Goal: Answer question/provide support: Share knowledge or assist other users

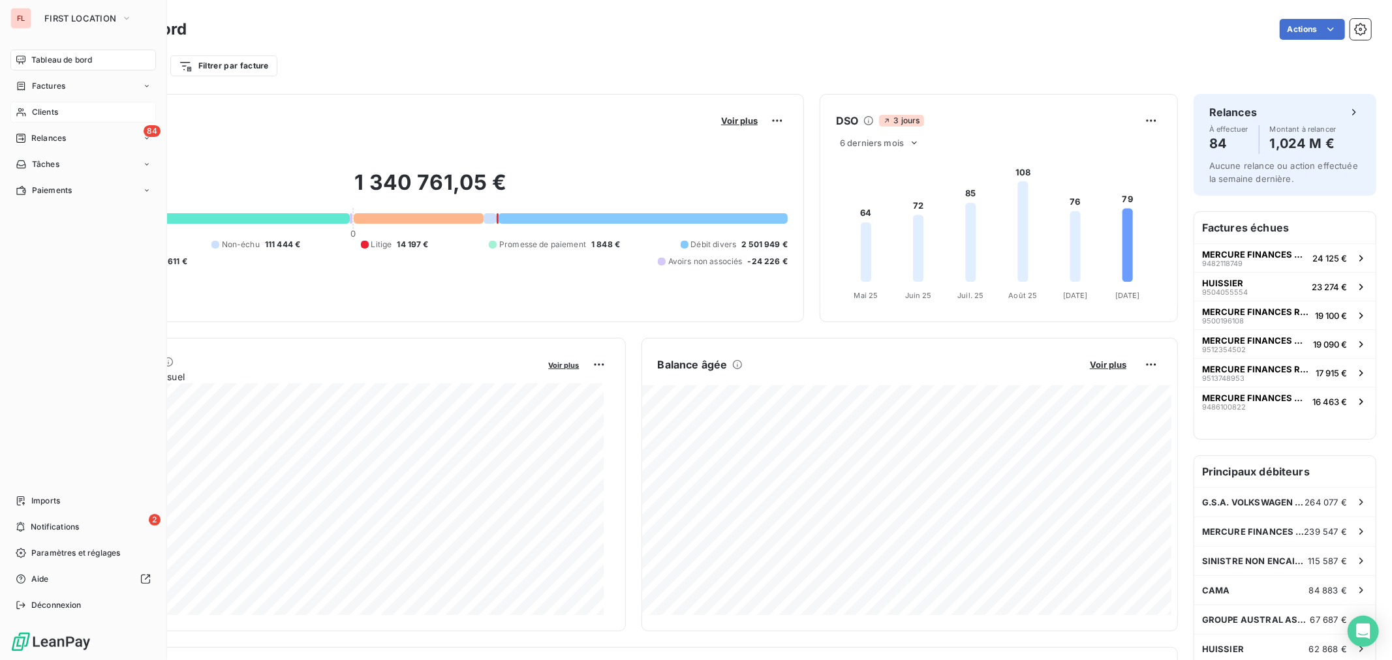
click at [44, 110] on span "Clients" at bounding box center [45, 112] width 26 height 12
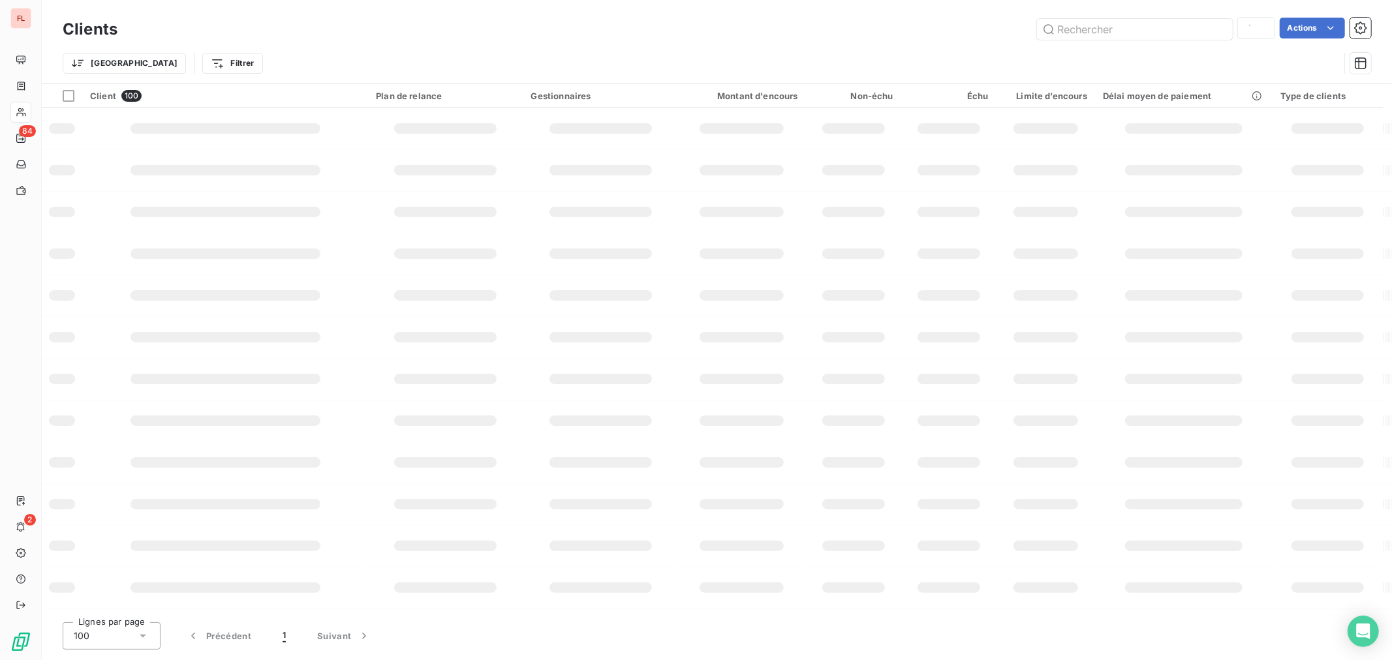
type input "BMDC"
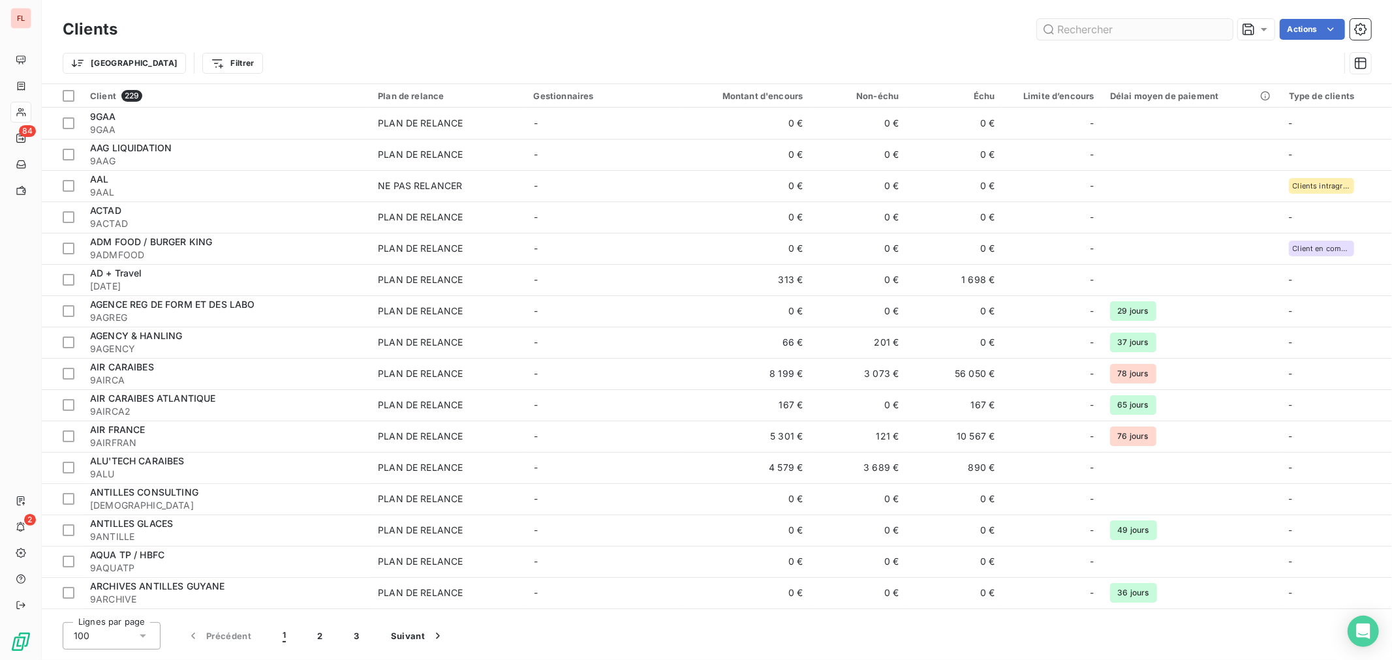
click at [1156, 27] on input "text" at bounding box center [1135, 29] width 196 height 21
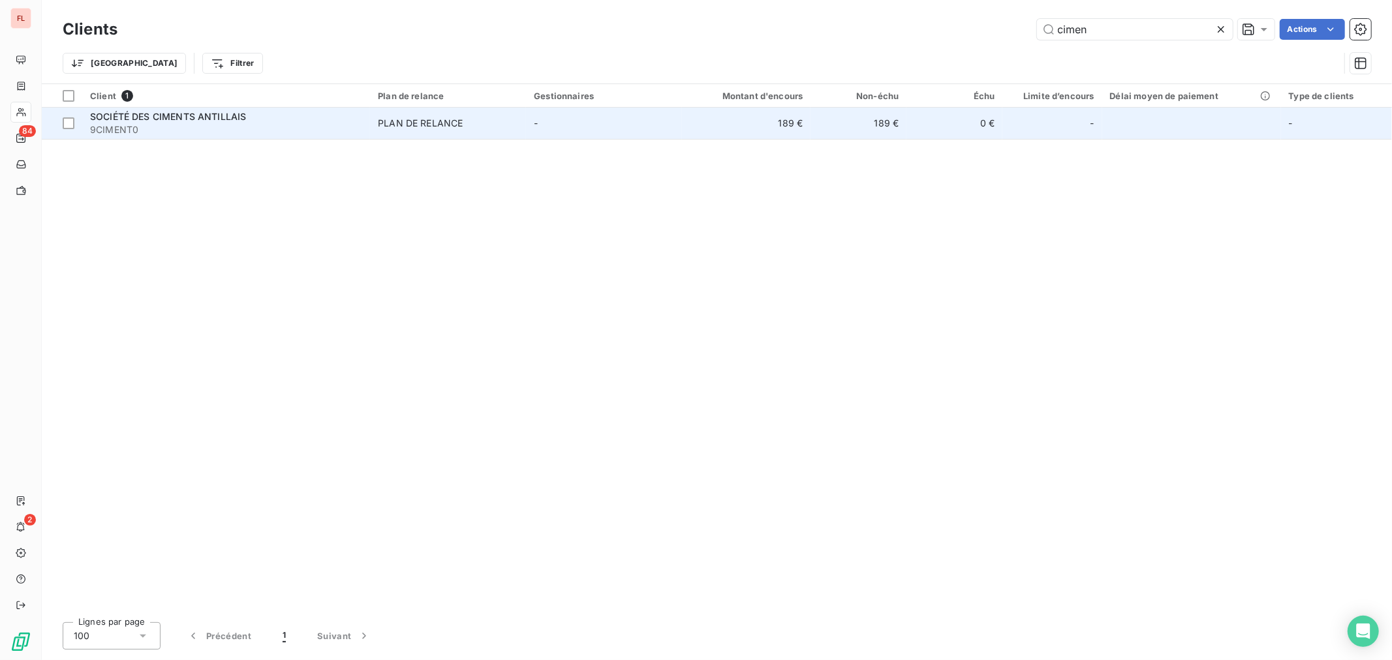
type input "cimen"
click at [239, 114] on span "SOCIÉTÉ DES CIMENTS ANTILLAIS" at bounding box center [168, 116] width 156 height 11
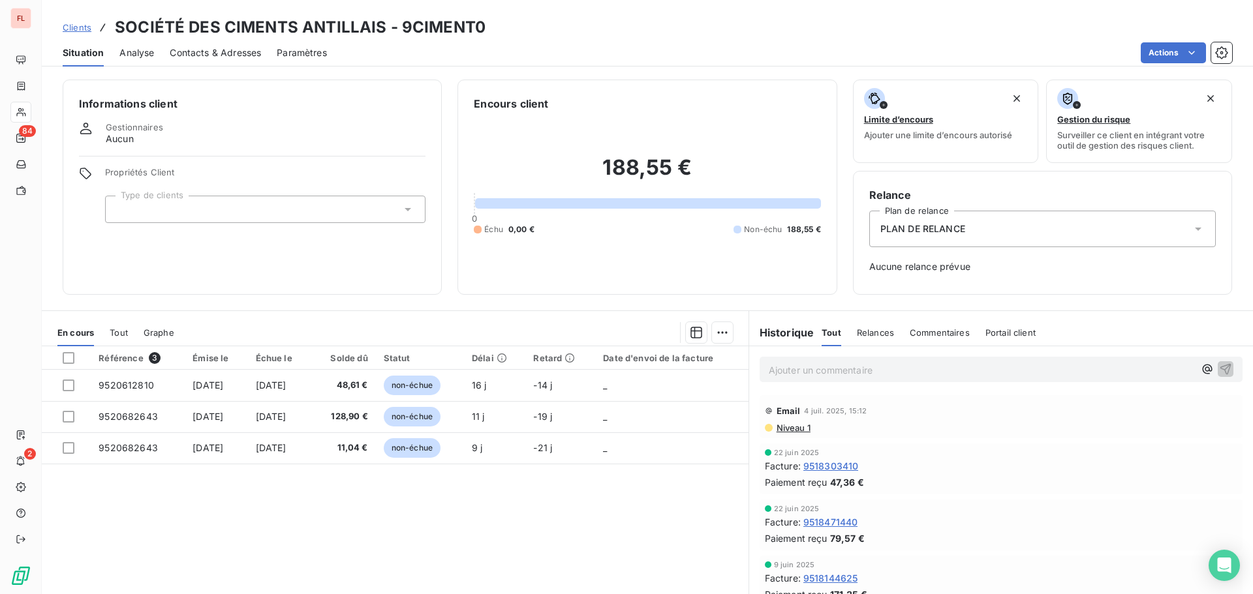
drag, startPoint x: 1229, startPoint y: 8, endPoint x: 422, endPoint y: 526, distance: 958.8
click at [422, 526] on div "Référence 3 Émise le Échue le Solde dû Statut Délai Retard Date d'envoi de la f…" at bounding box center [395, 471] width 707 height 251
click at [1175, 54] on html "FL 84 2 Clients SOCIÉTÉ DES CIMENTS ANTILLAIS - 9CIMENT0 Situation Analyse Cont…" at bounding box center [626, 297] width 1253 height 594
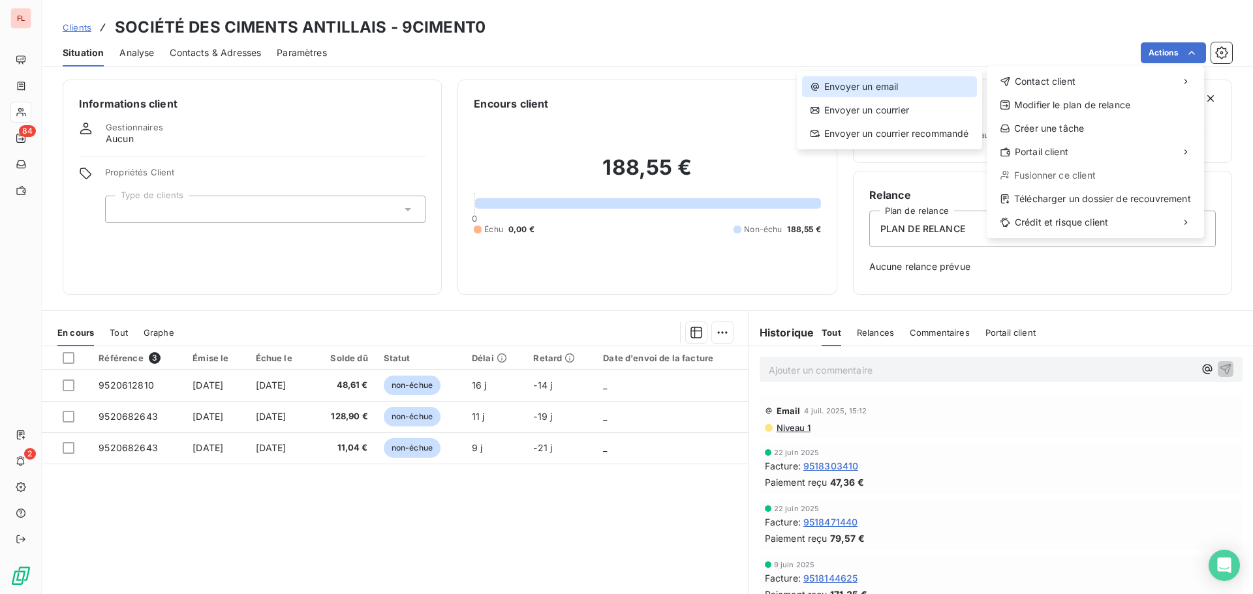
click at [936, 93] on div "Envoyer un email" at bounding box center [889, 86] width 175 height 21
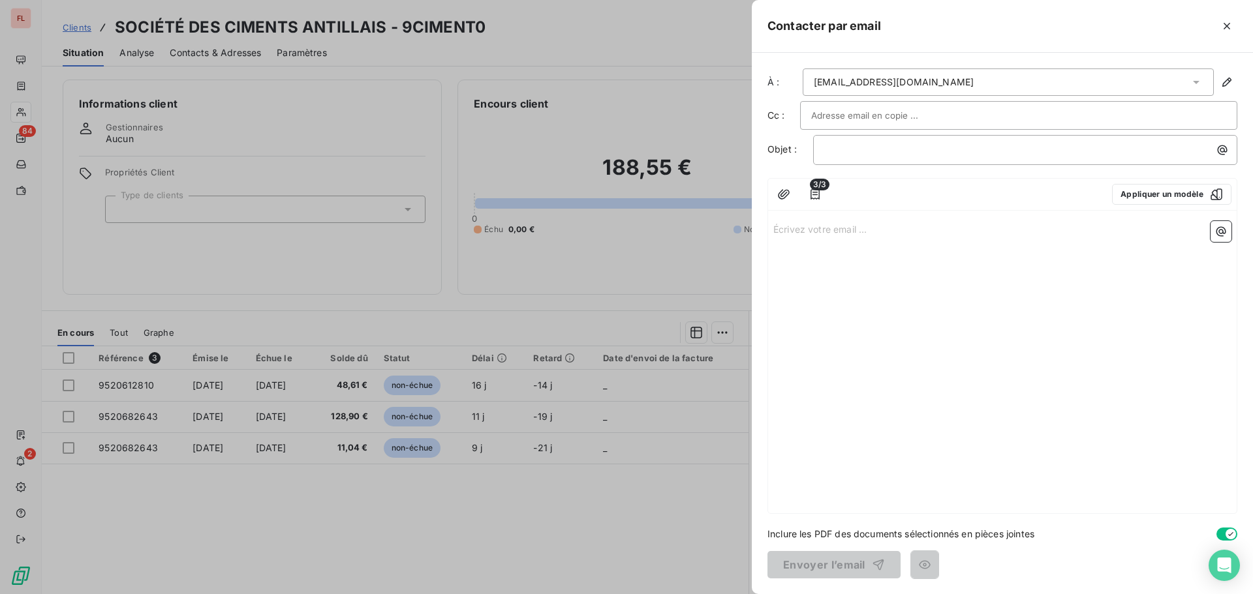
click at [1118, 117] on div at bounding box center [1018, 116] width 415 height 20
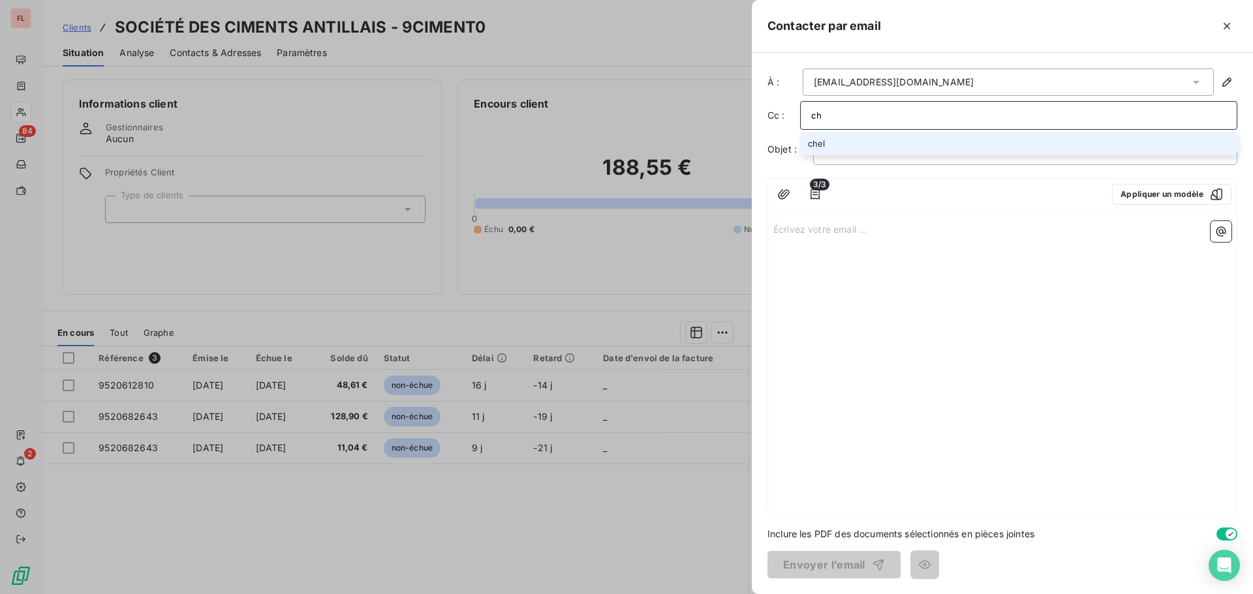
type input "c"
type input "f"
type input "chely.tonga@sixt.gp"
click at [892, 142] on li "chely.tonga@sixt.gp" at bounding box center [1018, 143] width 437 height 23
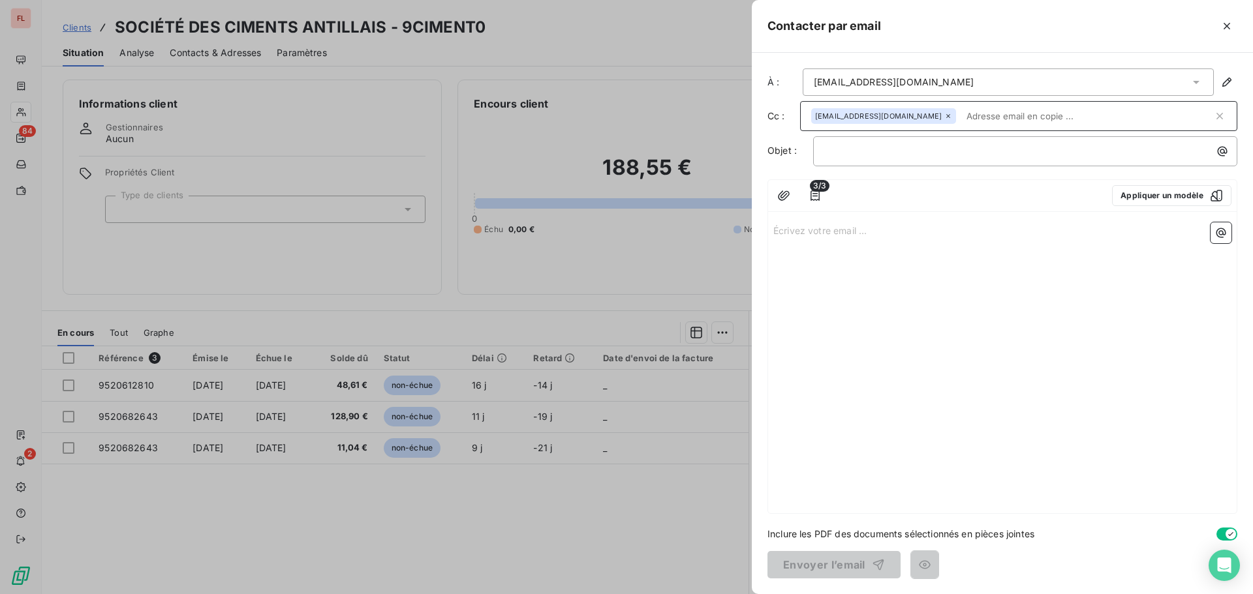
click at [836, 239] on div "Écrivez votre email ... ﻿" at bounding box center [1002, 365] width 469 height 296
click at [812, 196] on icon "button" at bounding box center [814, 195] width 13 height 13
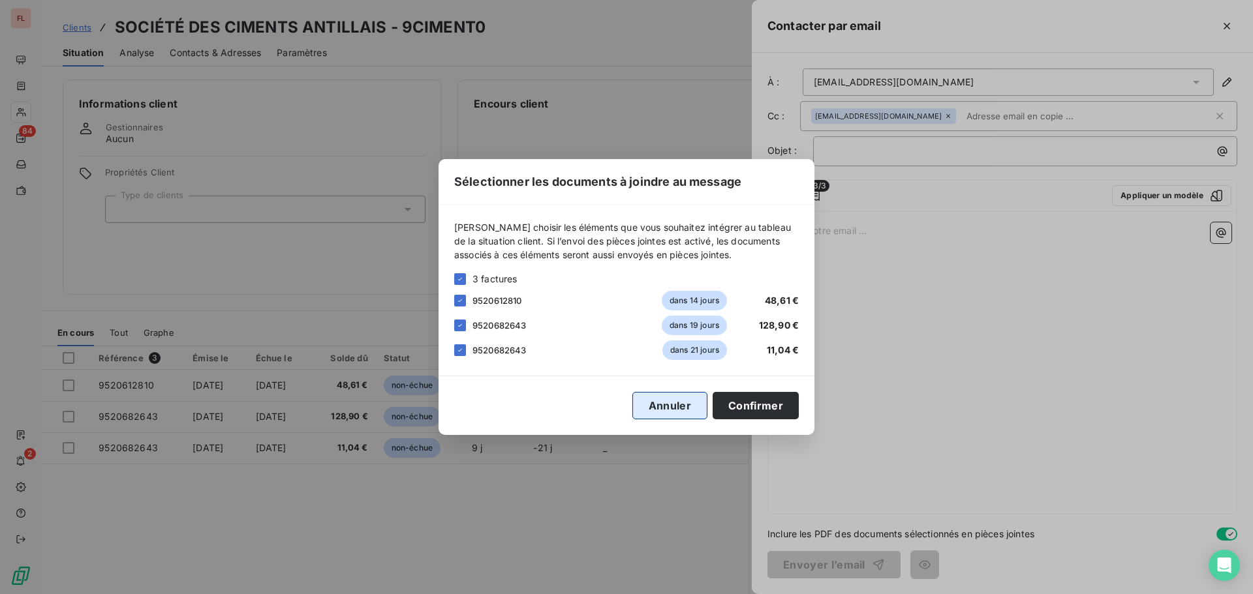
click at [671, 398] on button "Annuler" at bounding box center [669, 405] width 75 height 27
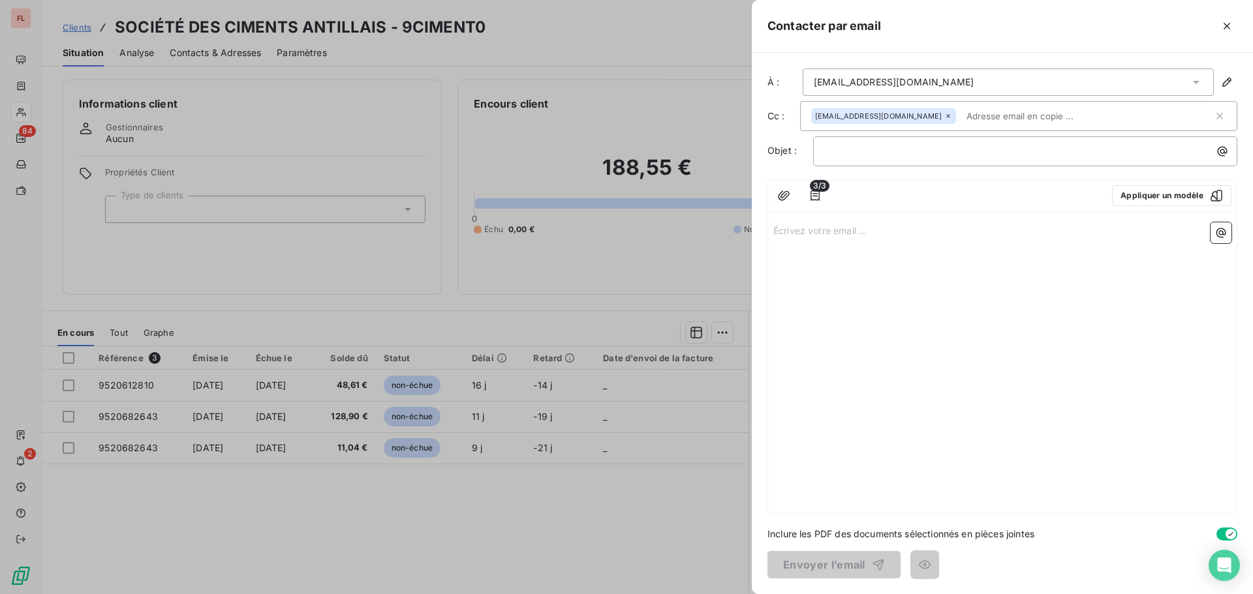
click at [944, 117] on icon at bounding box center [948, 116] width 8 height 8
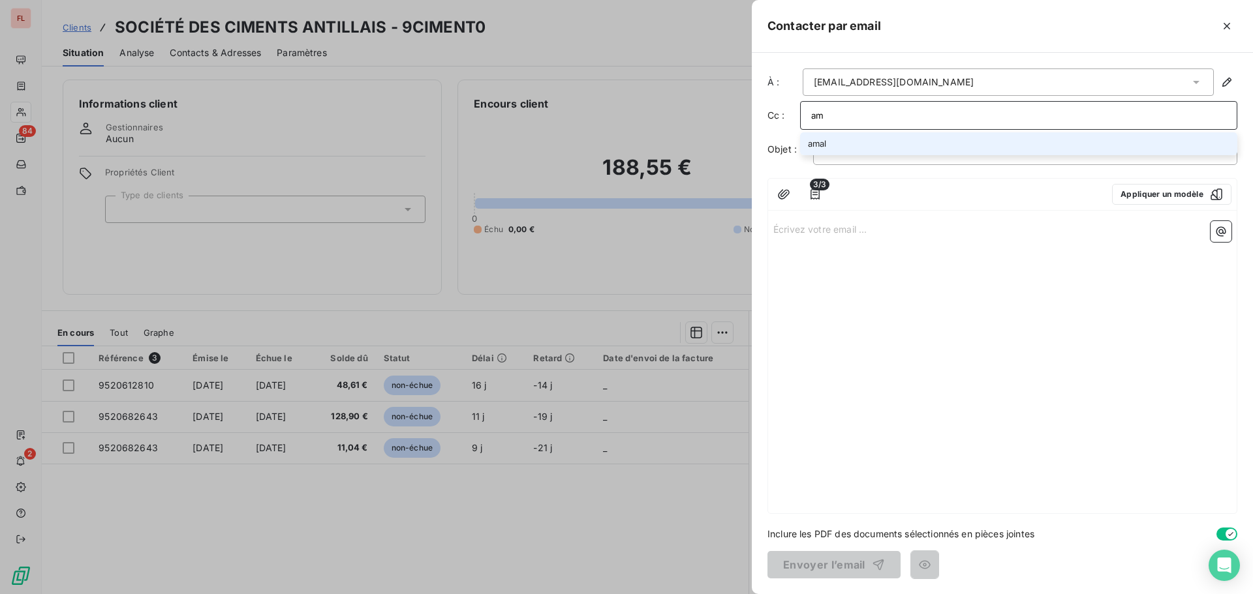
type input "a"
type input "facturation@sixt.gp"
click at [898, 136] on li "facturation@sixt.gp" at bounding box center [1018, 143] width 437 height 23
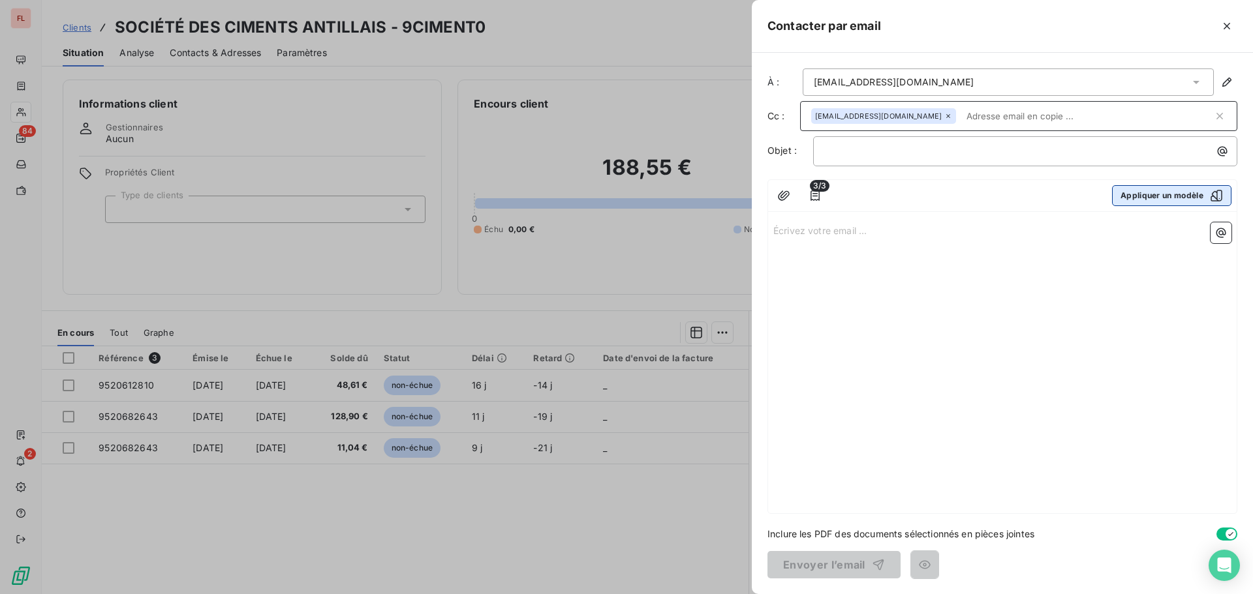
click at [1177, 203] on button "Appliquer un modèle" at bounding box center [1171, 195] width 119 height 21
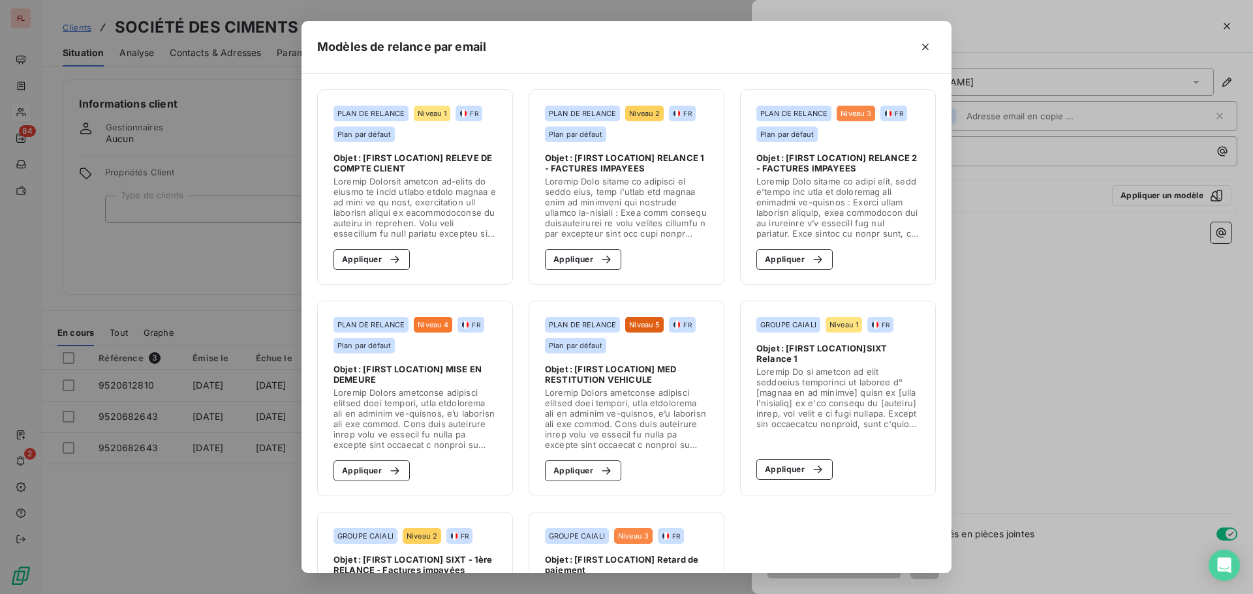
click at [430, 168] on span "Objet : [FIRST LOCATION] RELEVE DE COMPTE CLIENT" at bounding box center [414, 163] width 163 height 21
click at [372, 260] on button "Appliquer" at bounding box center [371, 259] width 76 height 21
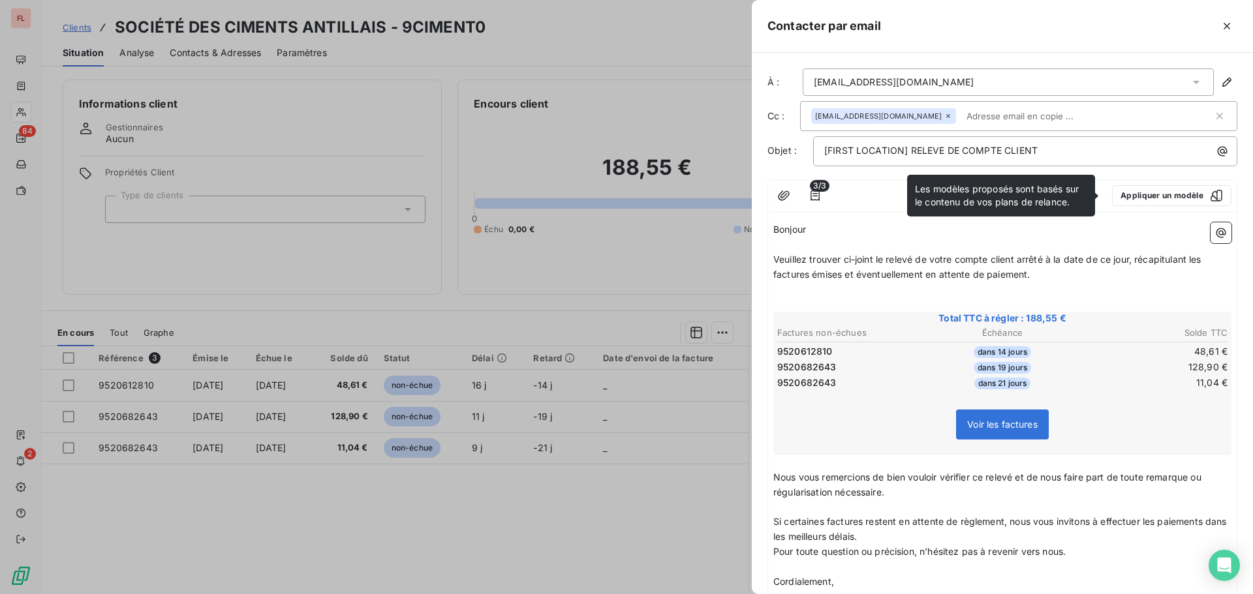
click at [825, 248] on p "﻿" at bounding box center [1002, 245] width 458 height 15
drag, startPoint x: 823, startPoint y: 245, endPoint x: 823, endPoint y: 238, distance: 6.6
click at [823, 244] on p "﻿" at bounding box center [1002, 245] width 458 height 15
click at [823, 231] on p "Bonjour ﻿ ﻿ ﻿" at bounding box center [1002, 230] width 458 height 15
click at [806, 233] on span "Bonjour" at bounding box center [789, 229] width 33 height 11
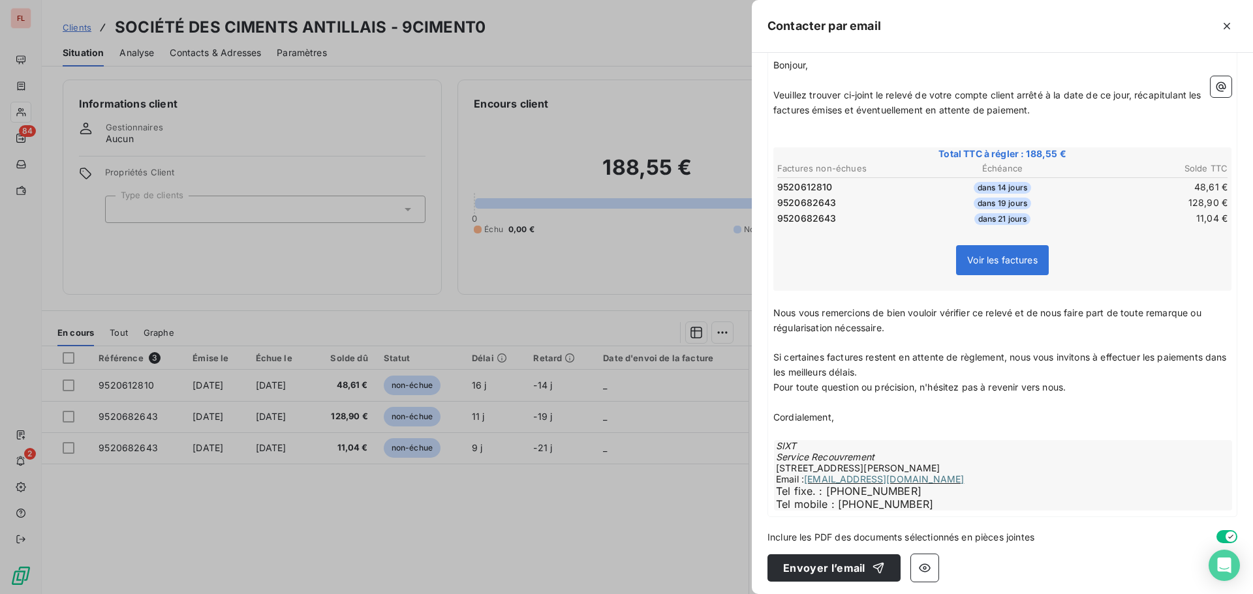
scroll to position [168, 0]
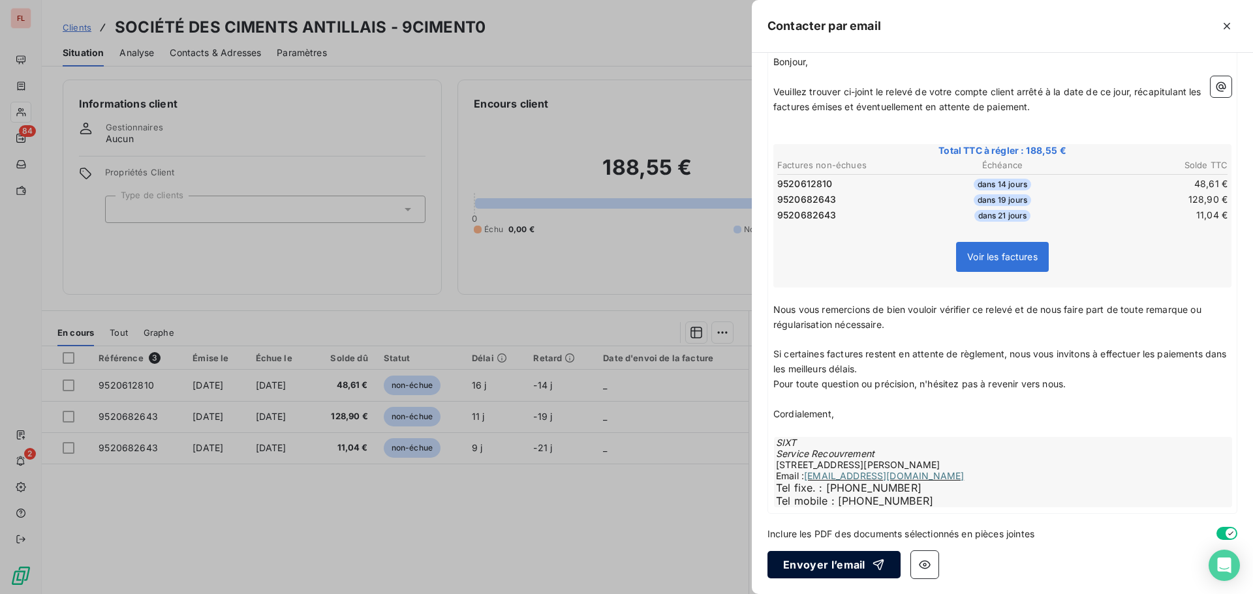
click at [825, 572] on button "Envoyer l’email" at bounding box center [833, 564] width 133 height 27
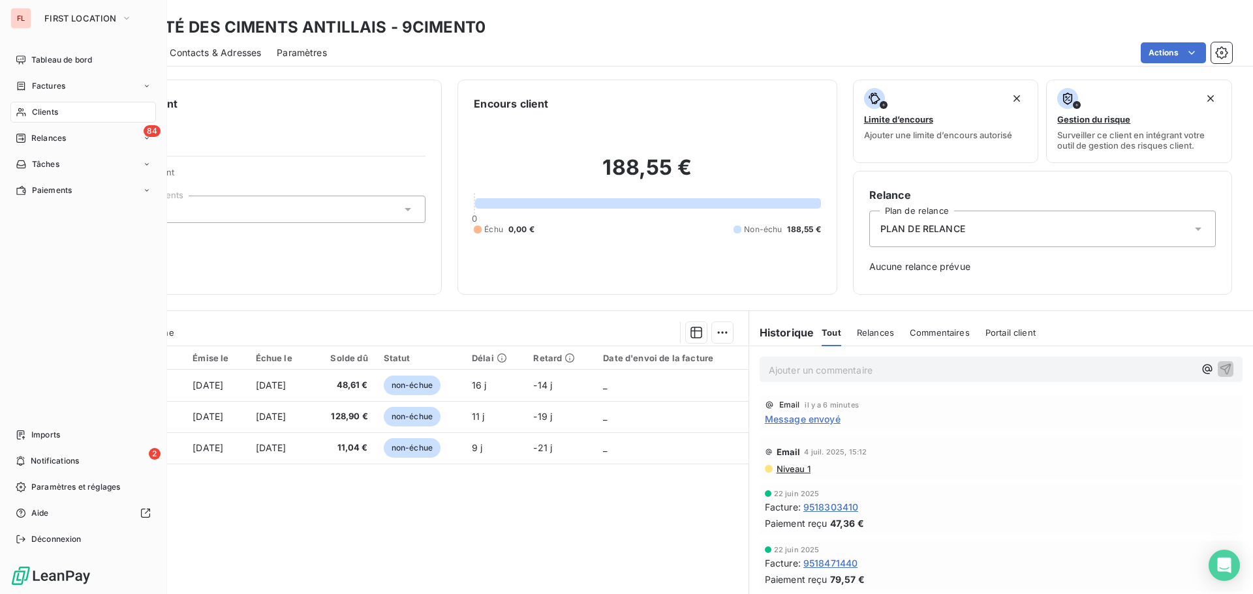
click at [44, 106] on div "Clients" at bounding box center [83, 112] width 146 height 21
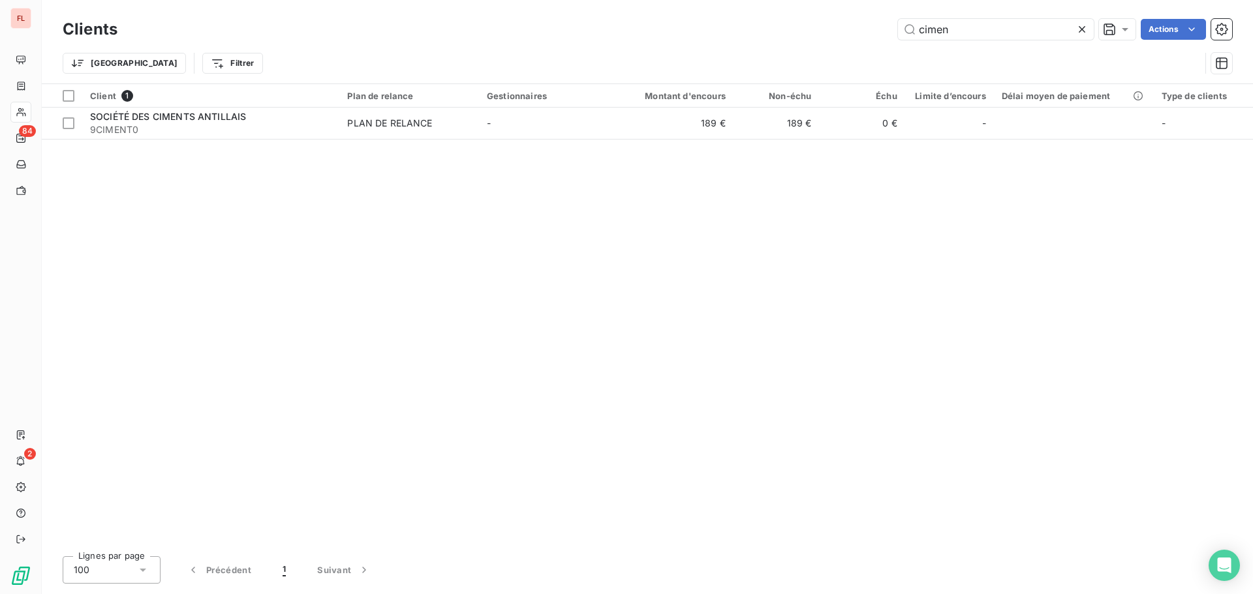
drag, startPoint x: 969, startPoint y: 31, endPoint x: 621, endPoint y: 0, distance: 349.8
click at [780, 17] on div "Clients cimen Actions" at bounding box center [647, 29] width 1169 height 27
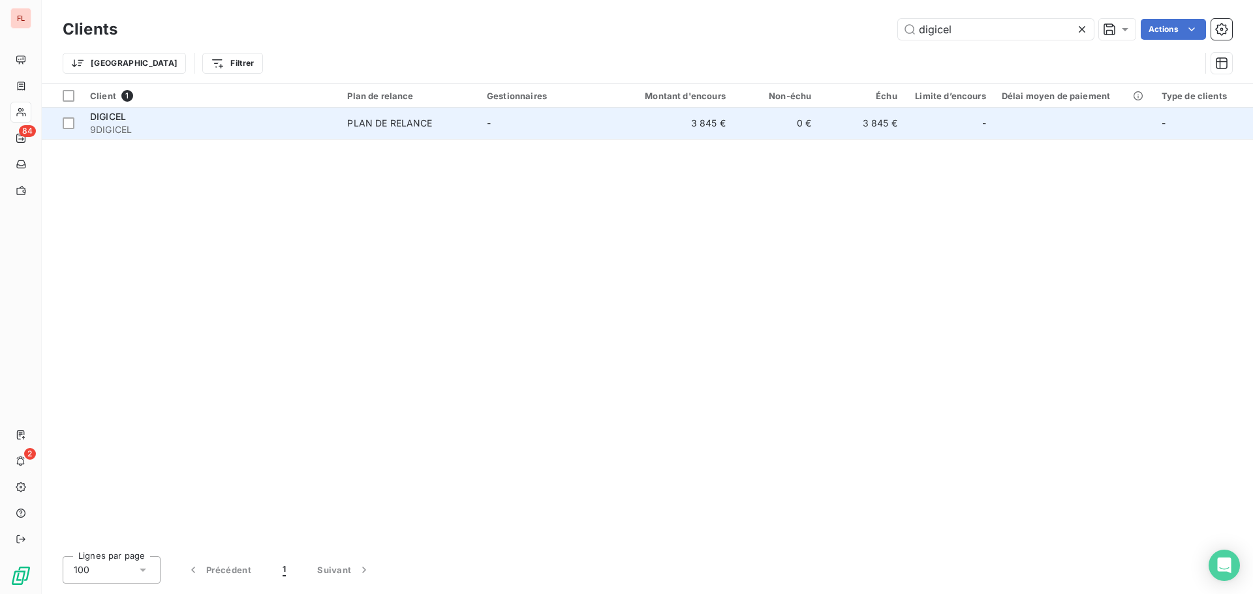
type input "digicel"
click at [377, 125] on div "PLAN DE RELANCE" at bounding box center [389, 123] width 85 height 13
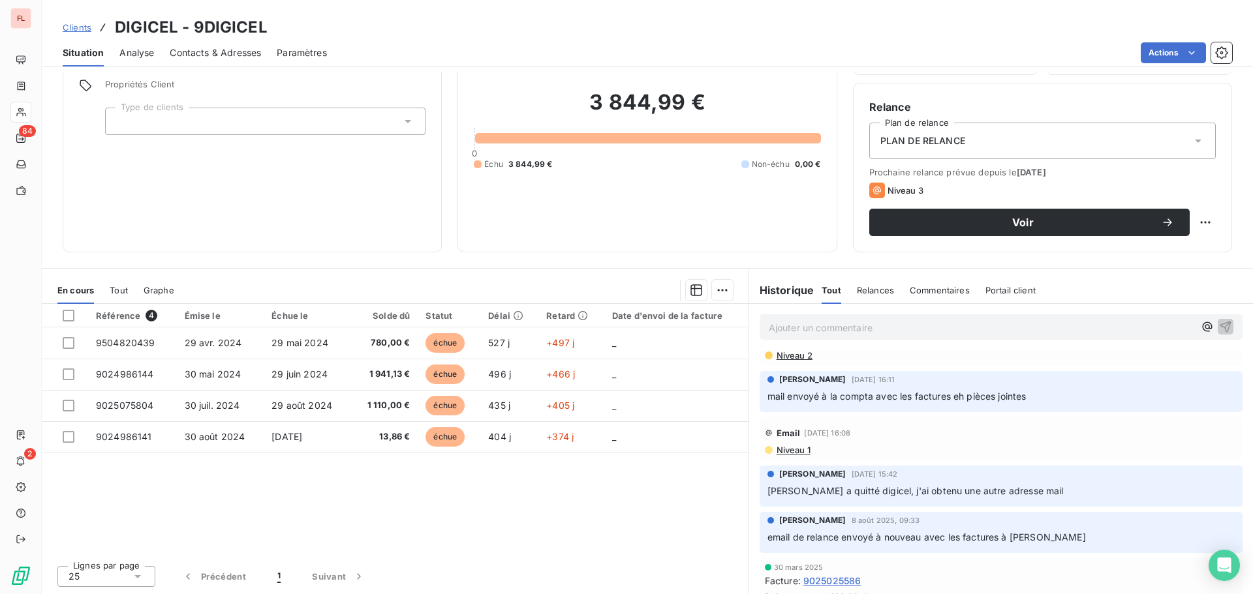
scroll to position [31, 0]
click at [803, 357] on span "Niveau 2" at bounding box center [793, 355] width 37 height 10
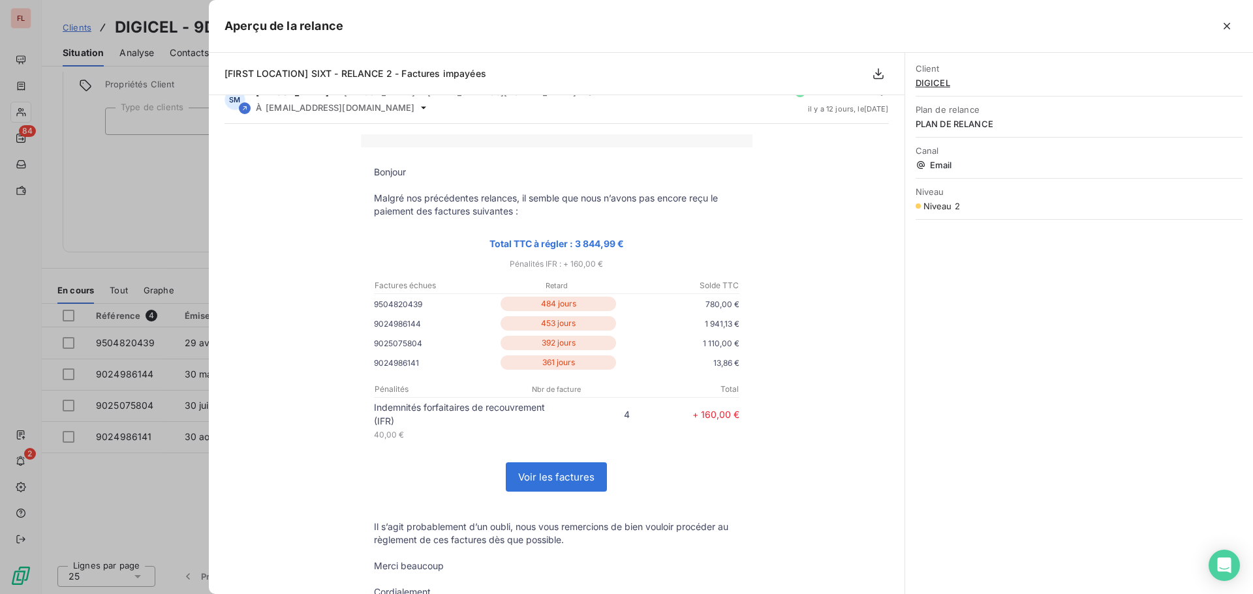
scroll to position [0, 0]
